Goal: Task Accomplishment & Management: Manage account settings

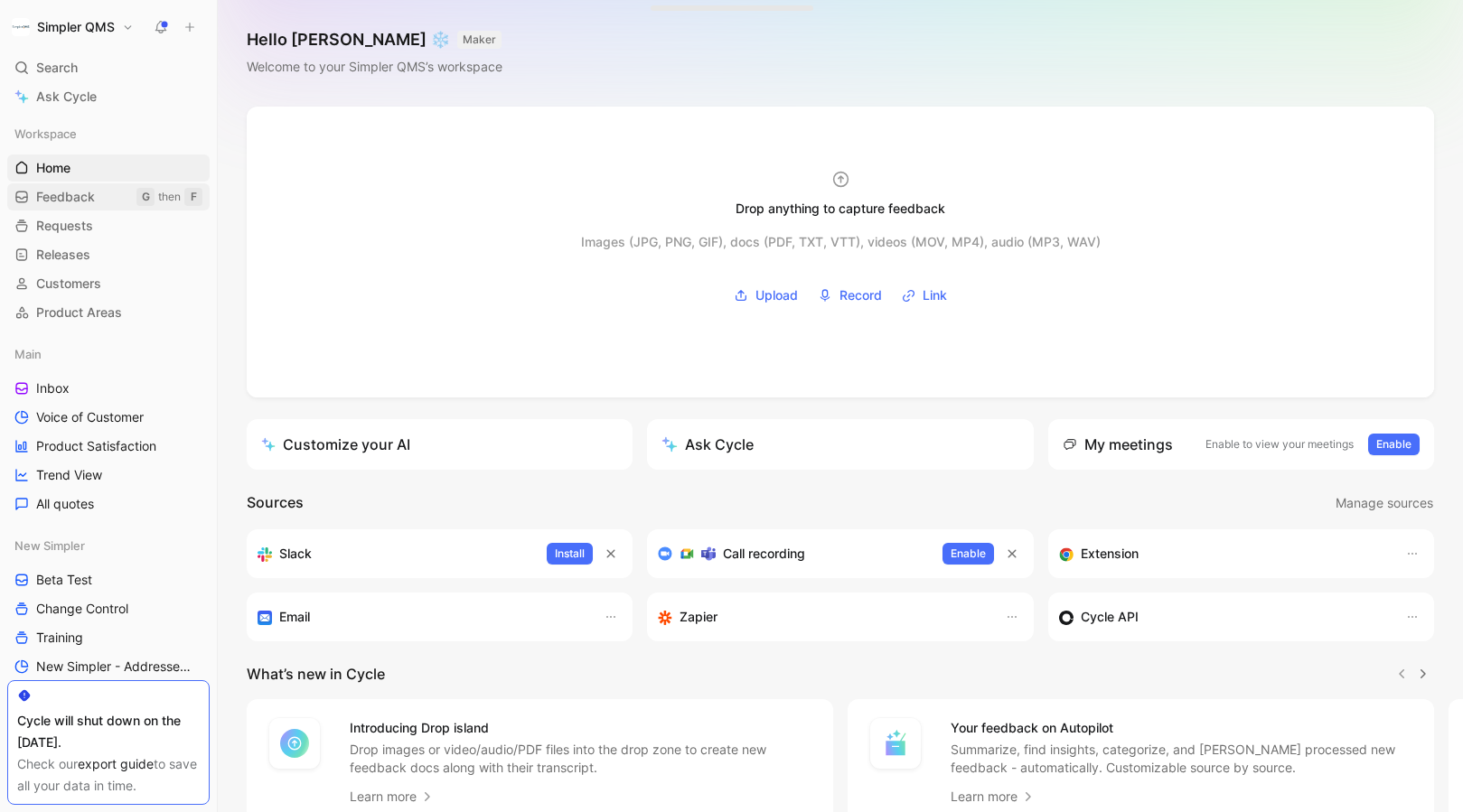
click at [65, 204] on span "Feedback" at bounding box center [65, 197] width 59 height 18
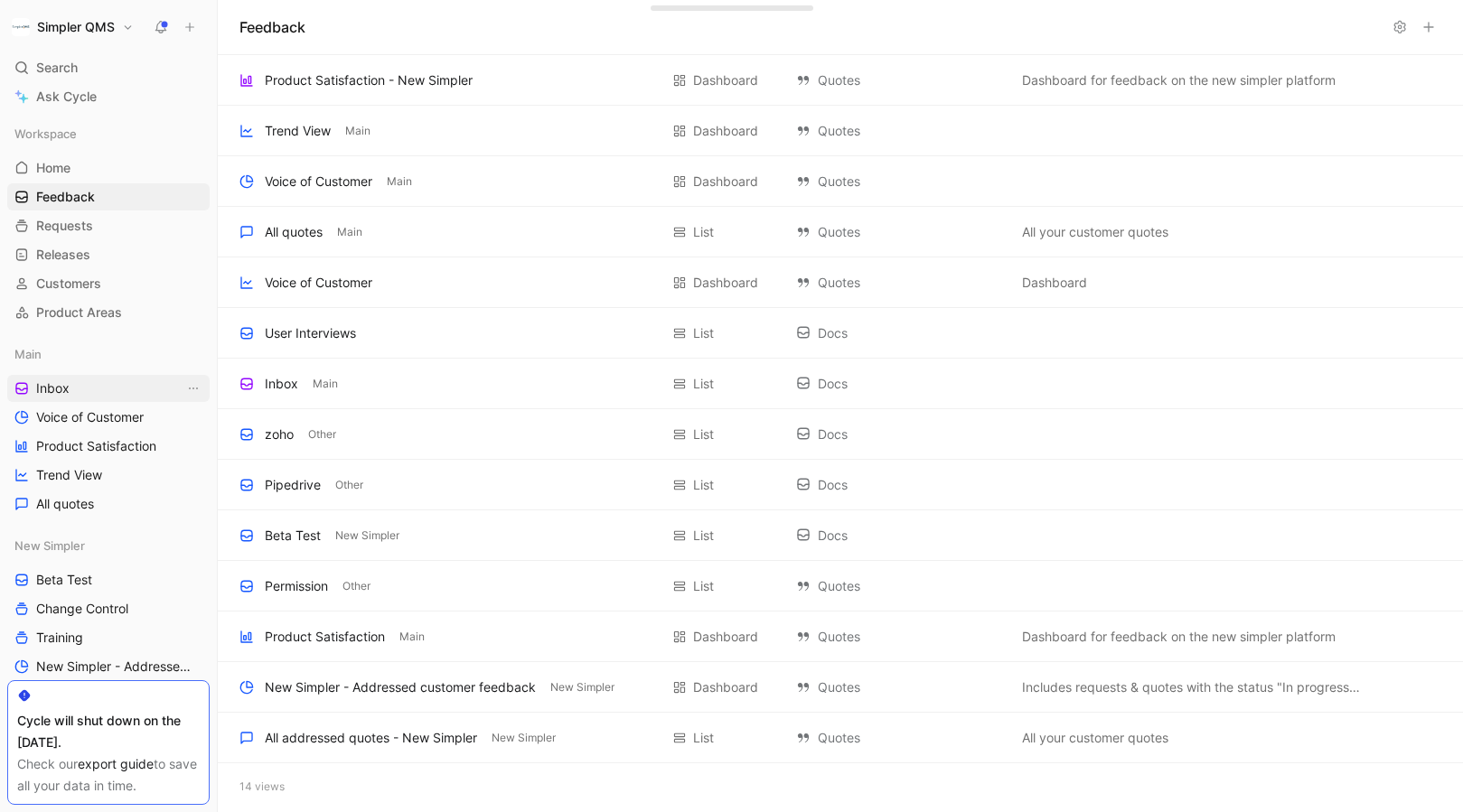
click at [60, 384] on span "Inbox" at bounding box center [53, 389] width 34 height 18
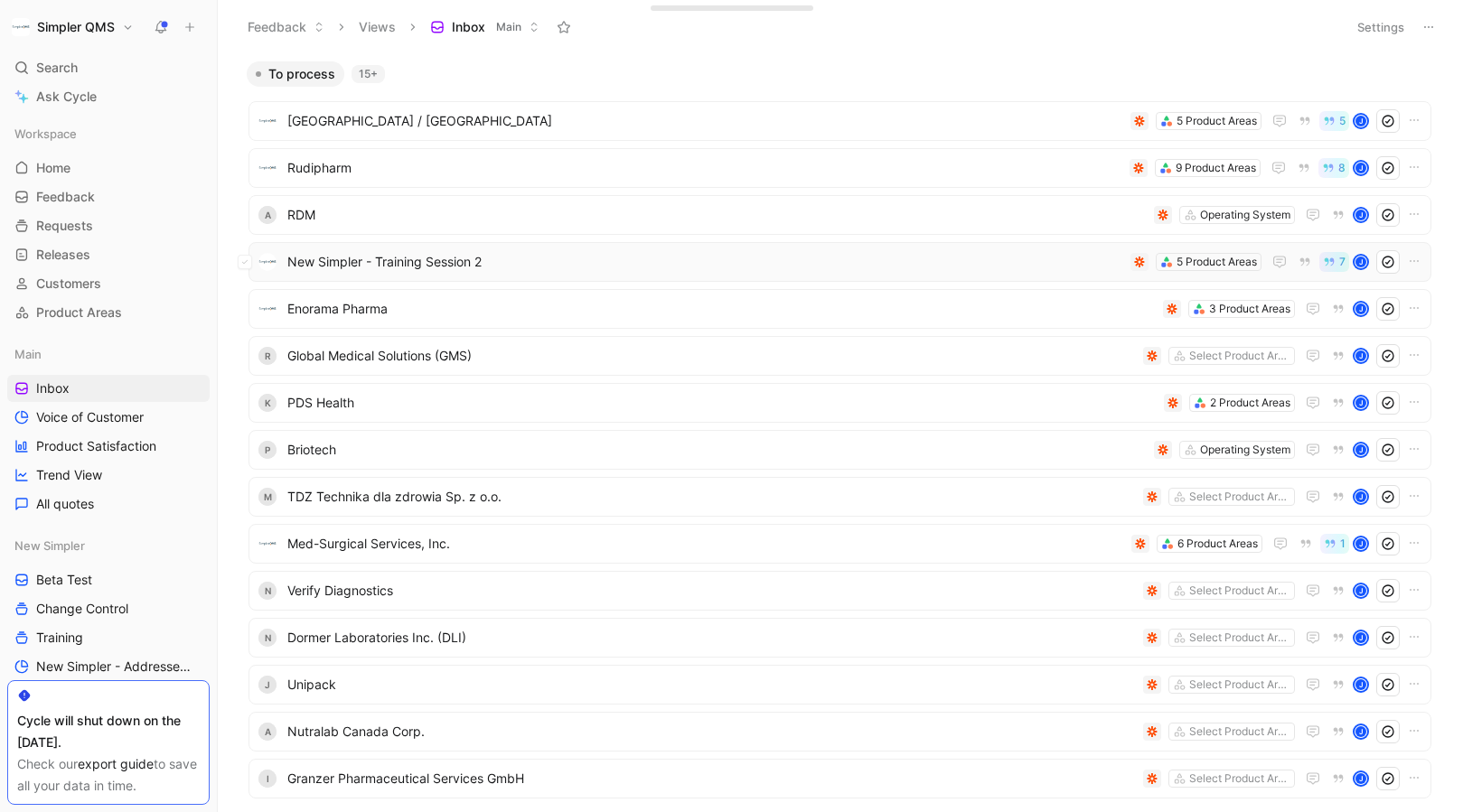
click at [478, 262] on span "New Simpler - Training Session 2" at bounding box center [705, 262] width 836 height 22
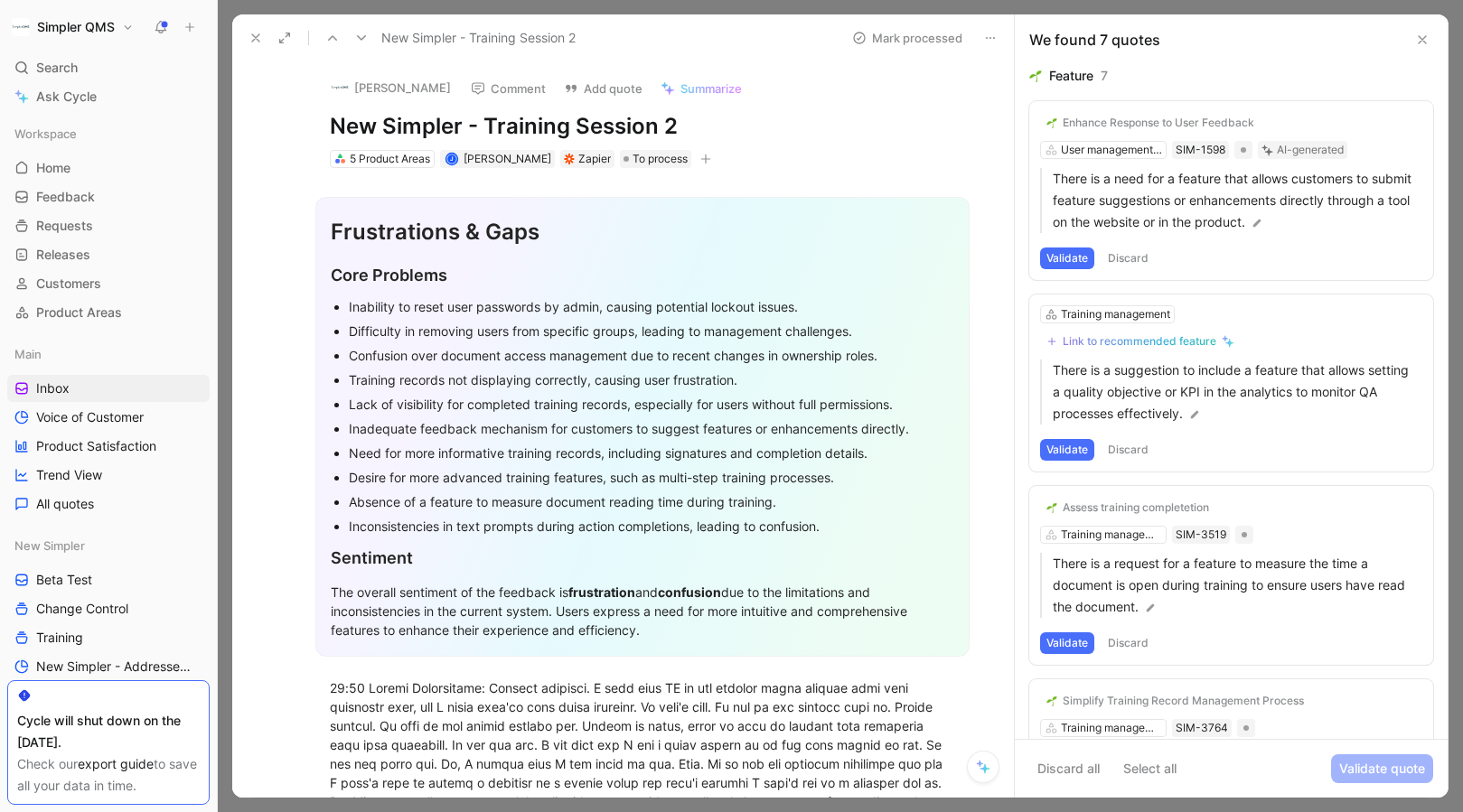
click at [254, 33] on icon at bounding box center [255, 38] width 15 height 15
